Goal: Transaction & Acquisition: Purchase product/service

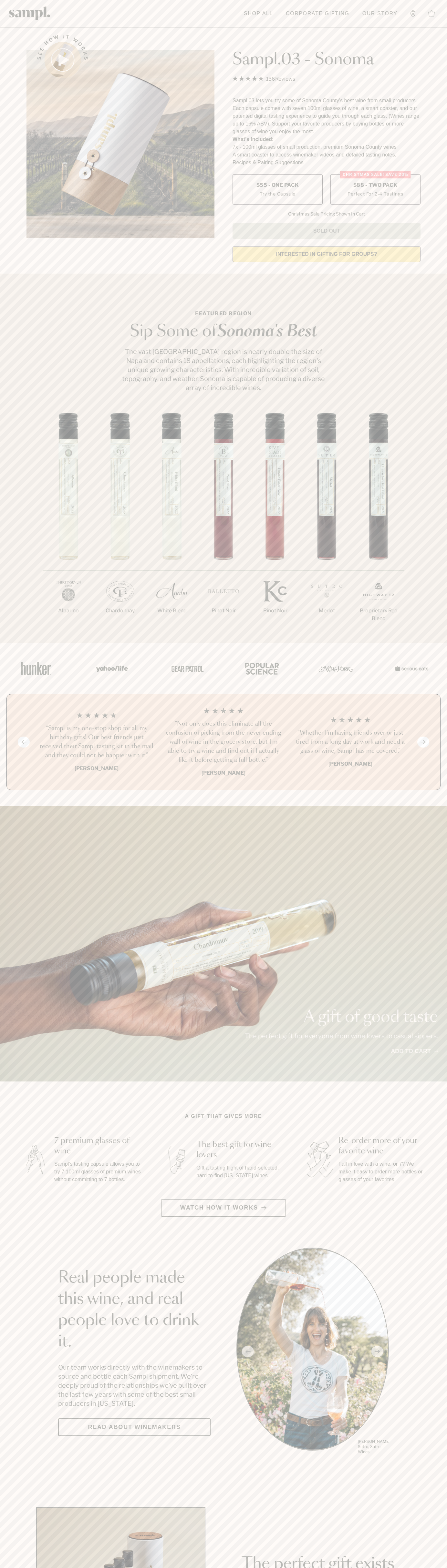
click at [375, 186] on span "$88 - Two Pack" at bounding box center [375, 185] width 44 height 7
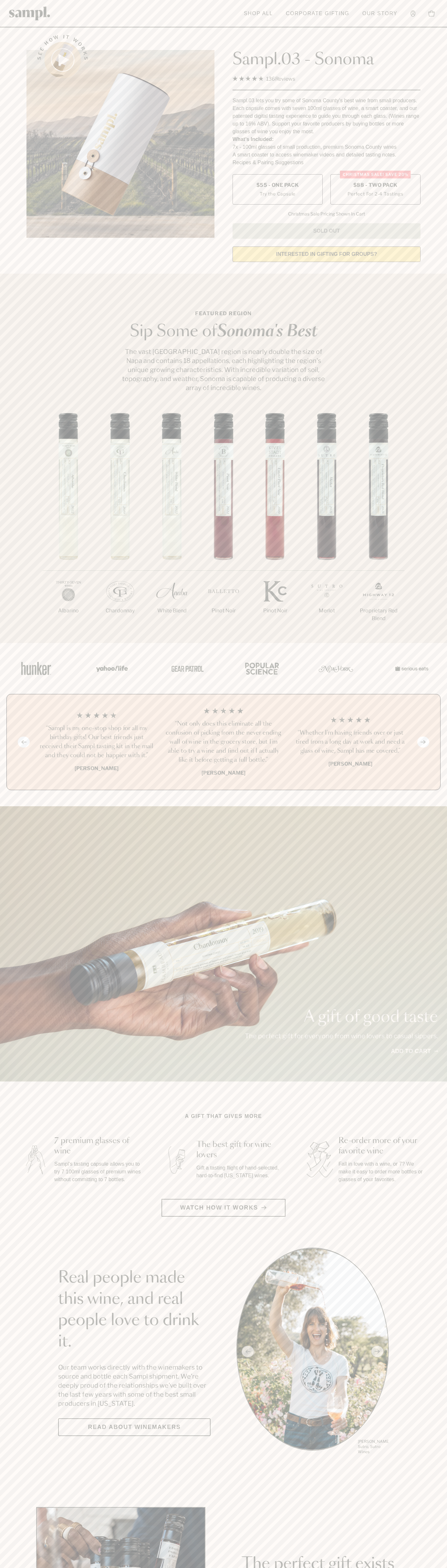
click at [96, 743] on h3 "“Sampl is my one-stop shop for all my birthday gifts! Our best friends just rec…" at bounding box center [96, 741] width 116 height 36
click at [431, 2] on header "Toggle navigation menu Shop All Corporate Gifting Our Story Account Story Shop …" at bounding box center [224, 13] width 447 height 27
click at [433, 1346] on section "Real people made this wine, and real people love to drink it. Our team works di…" at bounding box center [224, 1351] width 447 height 208
click at [135, 1567] on html "Skip to main content Toggle navigation menu Shop All Corporate Gifting Our Stor…" at bounding box center [224, 1513] width 447 height 3026
click at [32, 1035] on div "A gift of good taste The perfect gift for everyone from wine lovers to casual s…" at bounding box center [224, 944] width 447 height 275
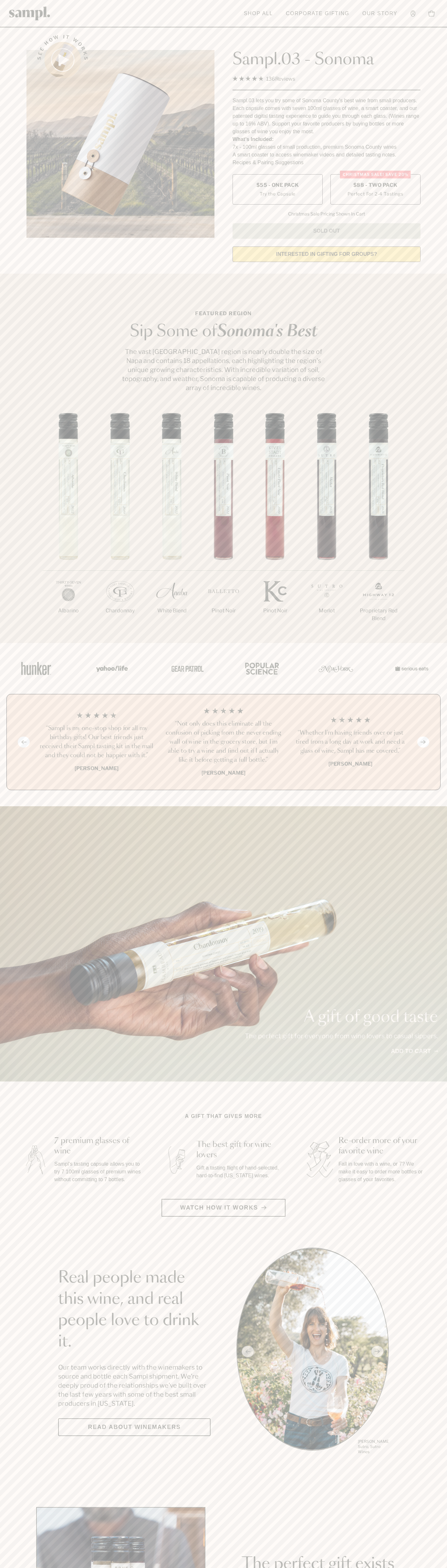
click at [375, 190] on label "Christmas SALE! Save 20% $88 - Two Pack Perfect For 2-4 Tastings" at bounding box center [375, 189] width 90 height 30
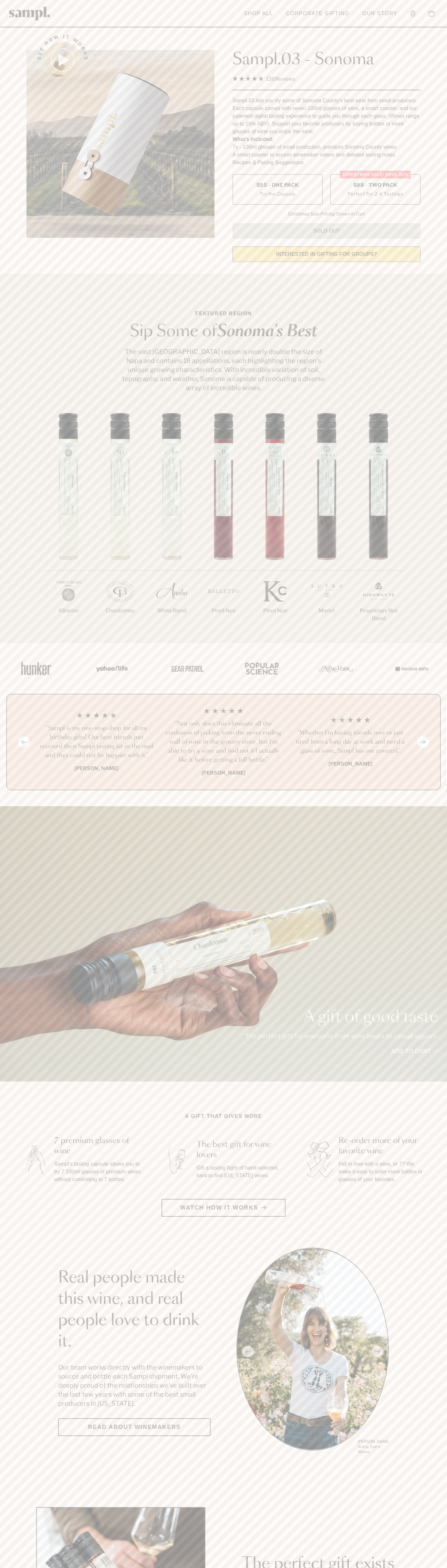
click at [96, 743] on h3 "“Sampl is my one-stop shop for all my birthday gifts! Our best friends just rec…" at bounding box center [96, 741] width 116 height 36
